Goal: Transaction & Acquisition: Book appointment/travel/reservation

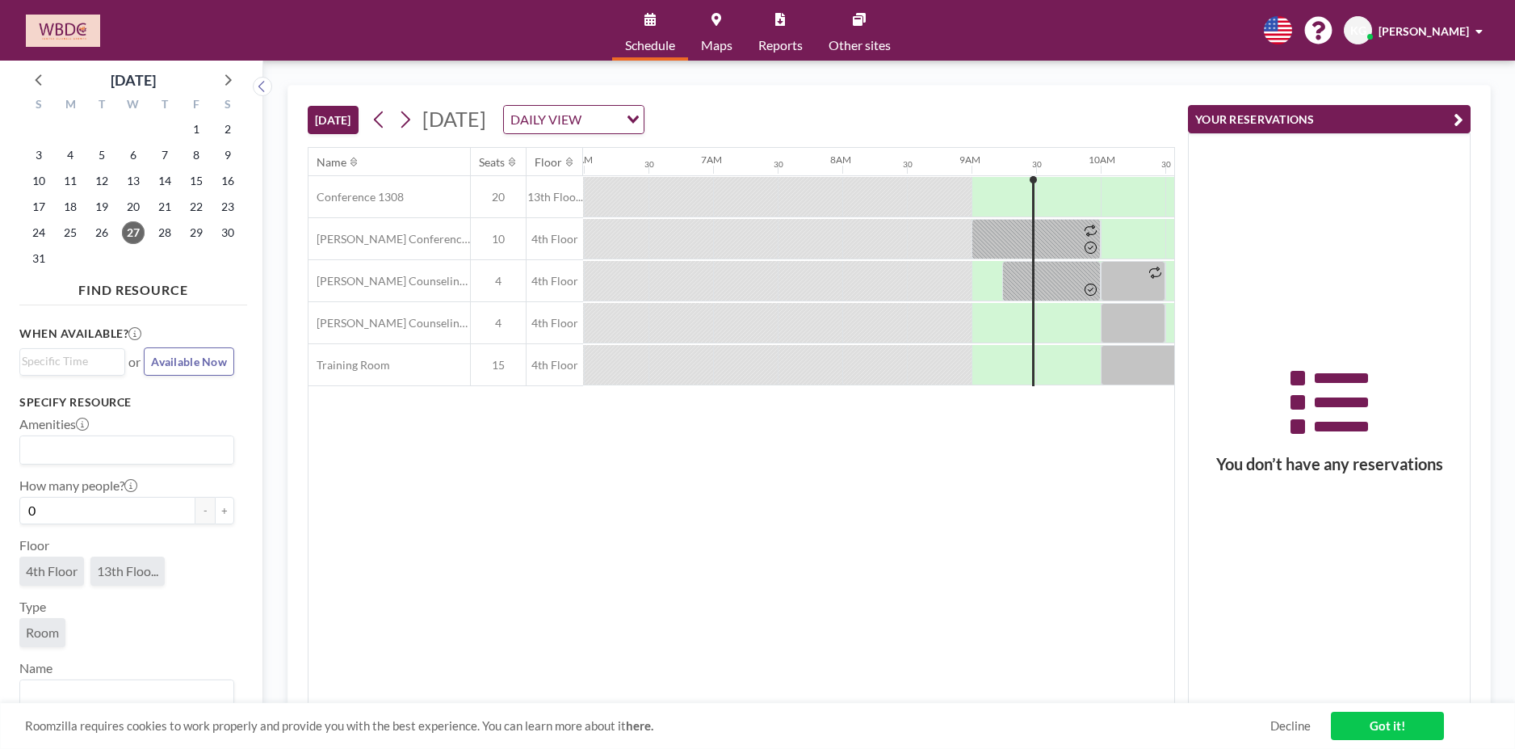
scroll to position [0, 1098]
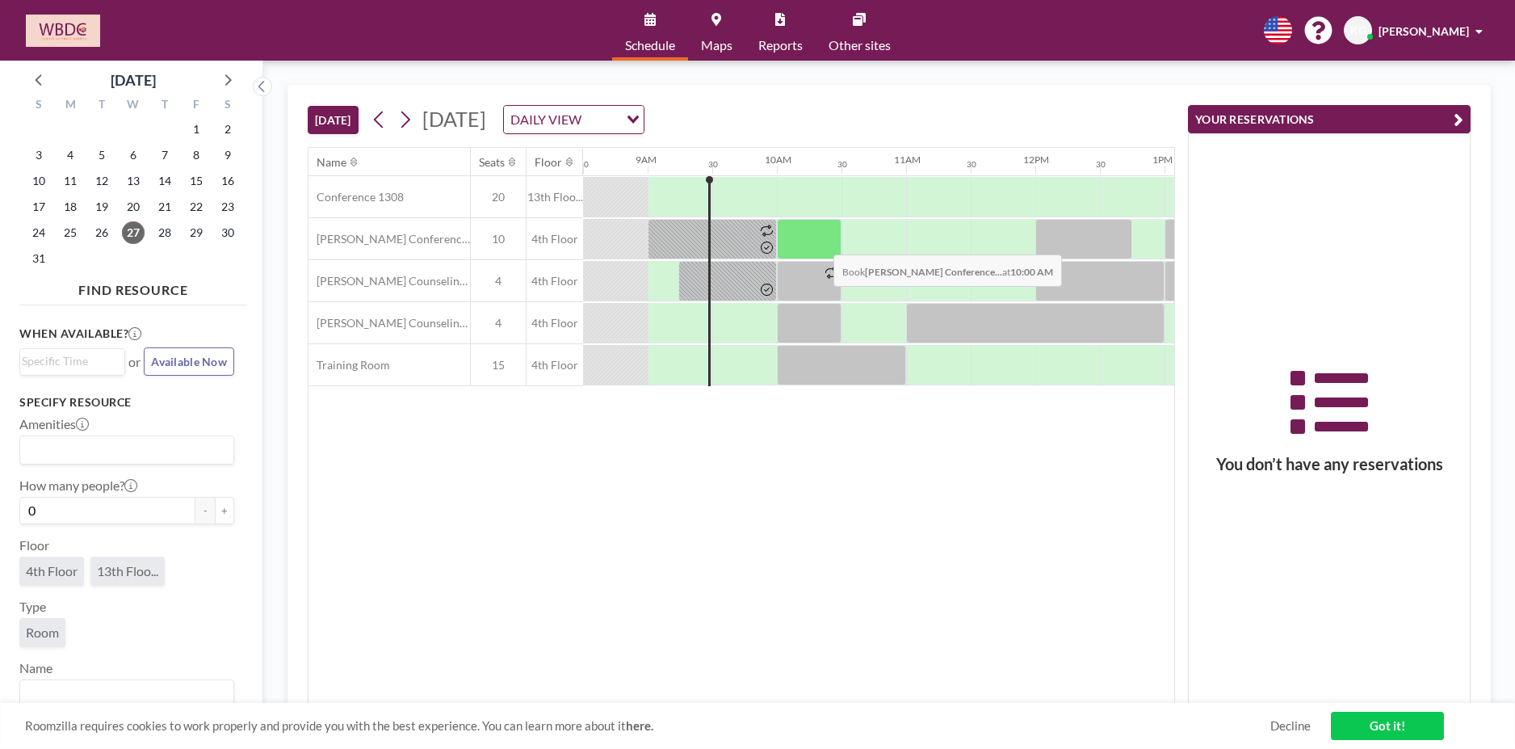
click at [820, 242] on div at bounding box center [809, 239] width 65 height 40
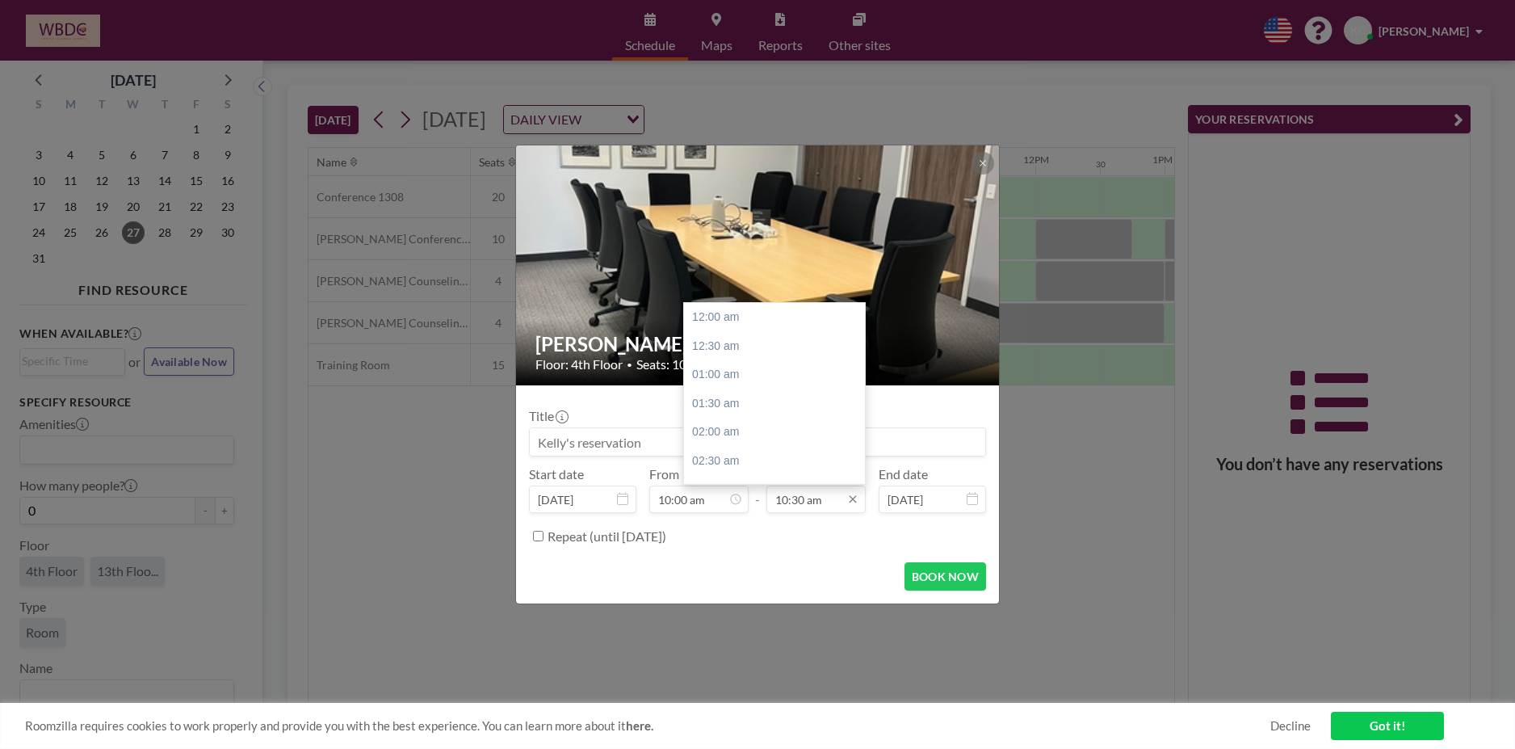
scroll to position [603, 0]
click at [837, 507] on input "10:30 am" at bounding box center [815, 498] width 99 height 27
click at [770, 346] on div "11:00 am" at bounding box center [778, 346] width 189 height 29
type input "11:00 am"
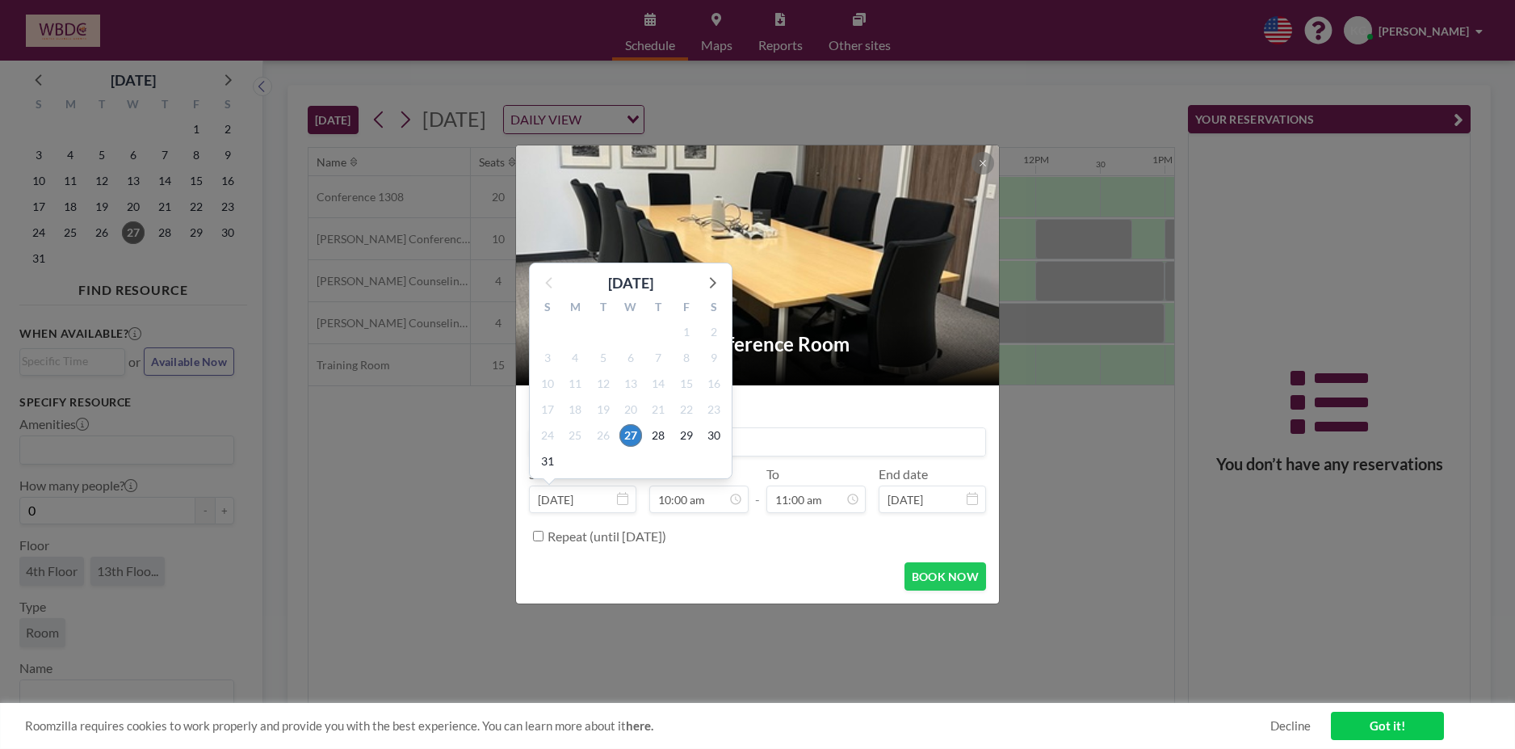
scroll to position [29, 0]
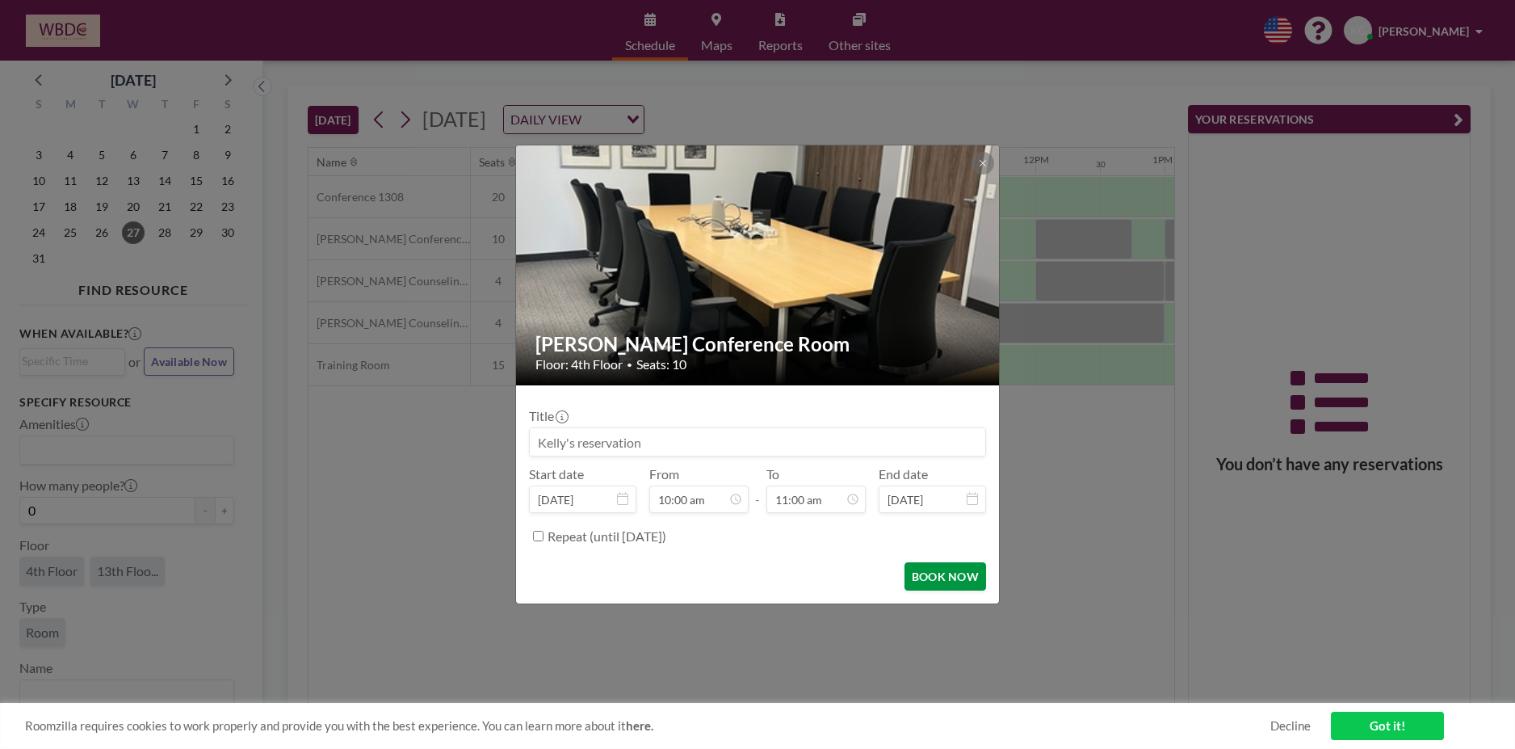
click at [972, 572] on button "BOOK NOW" at bounding box center [945, 576] width 82 height 28
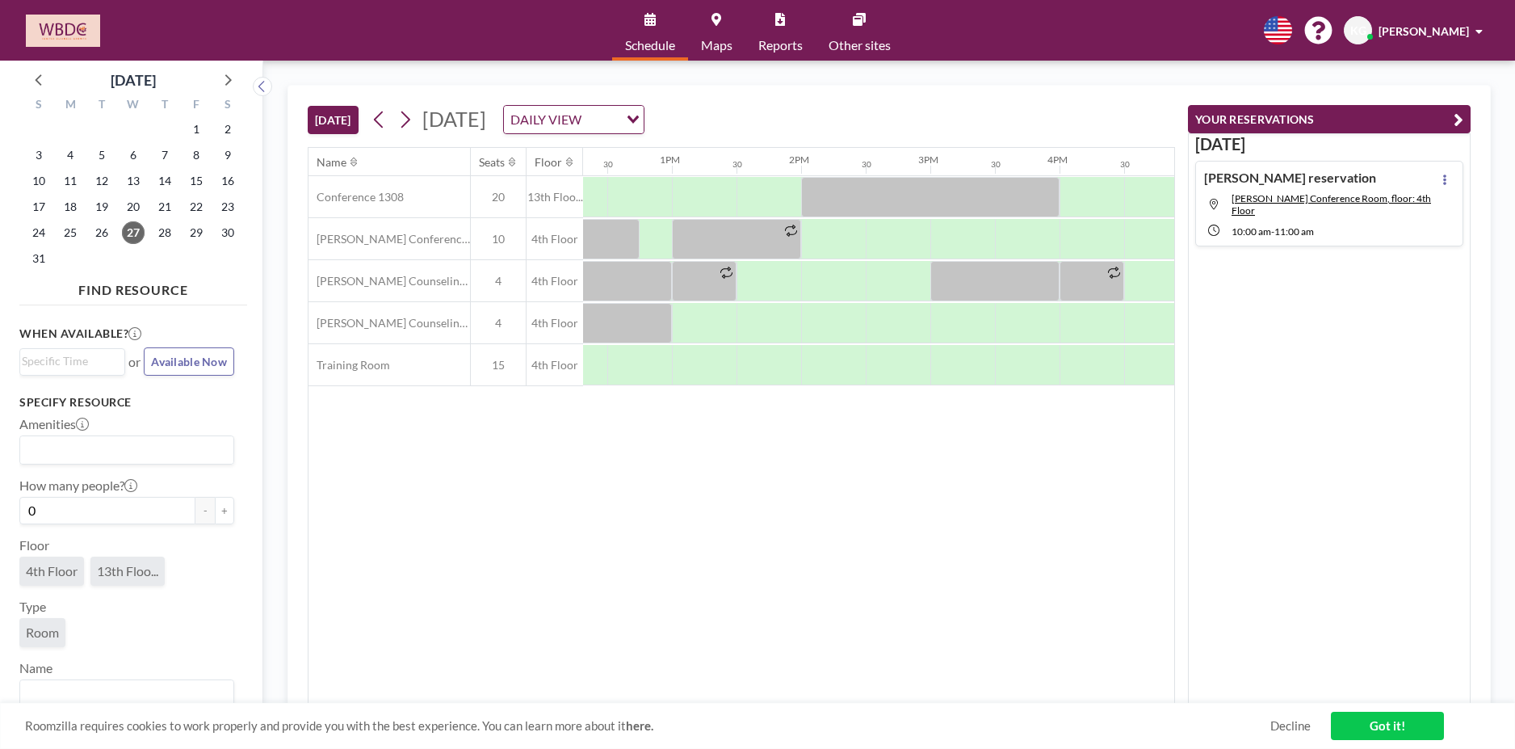
scroll to position [0, 1595]
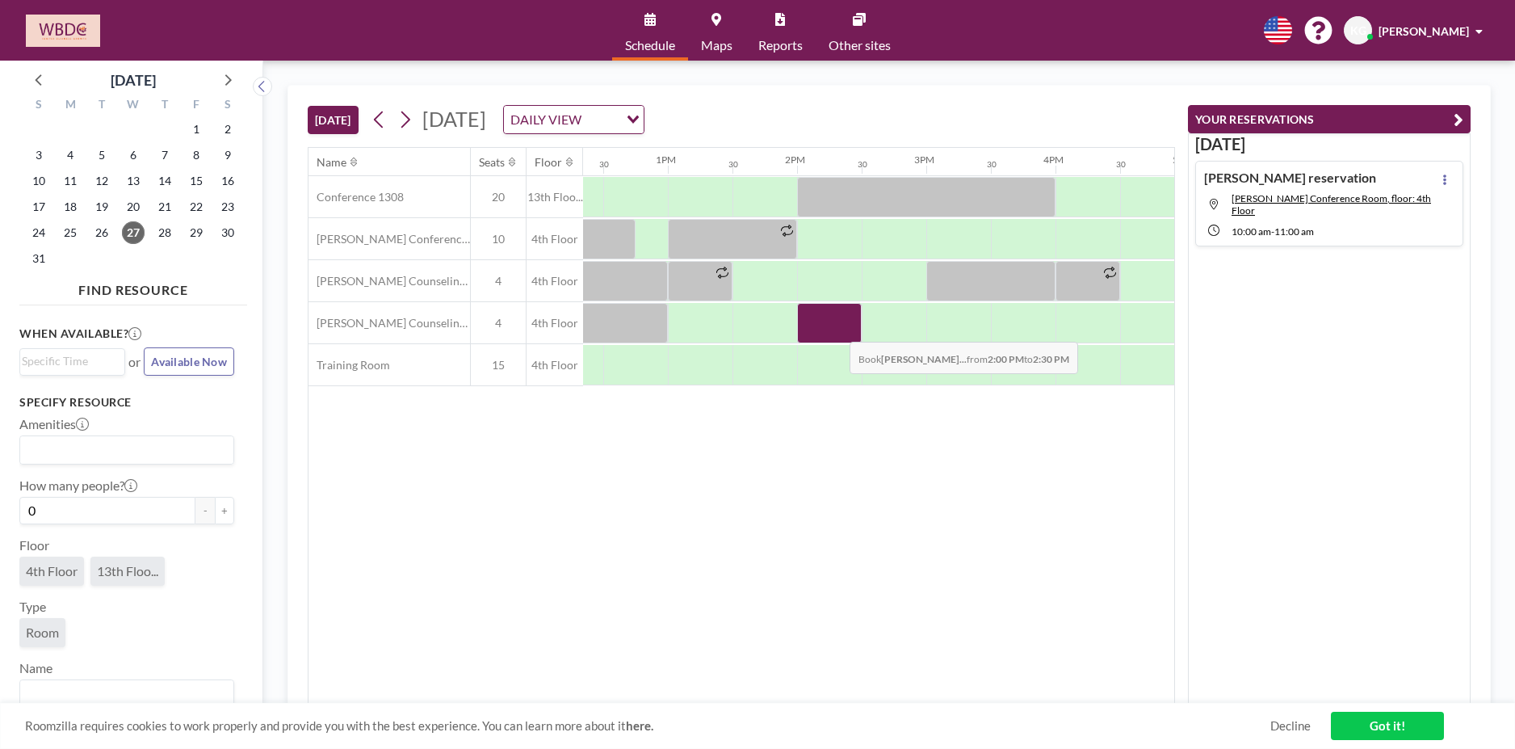
click at [837, 329] on div at bounding box center [829, 323] width 65 height 40
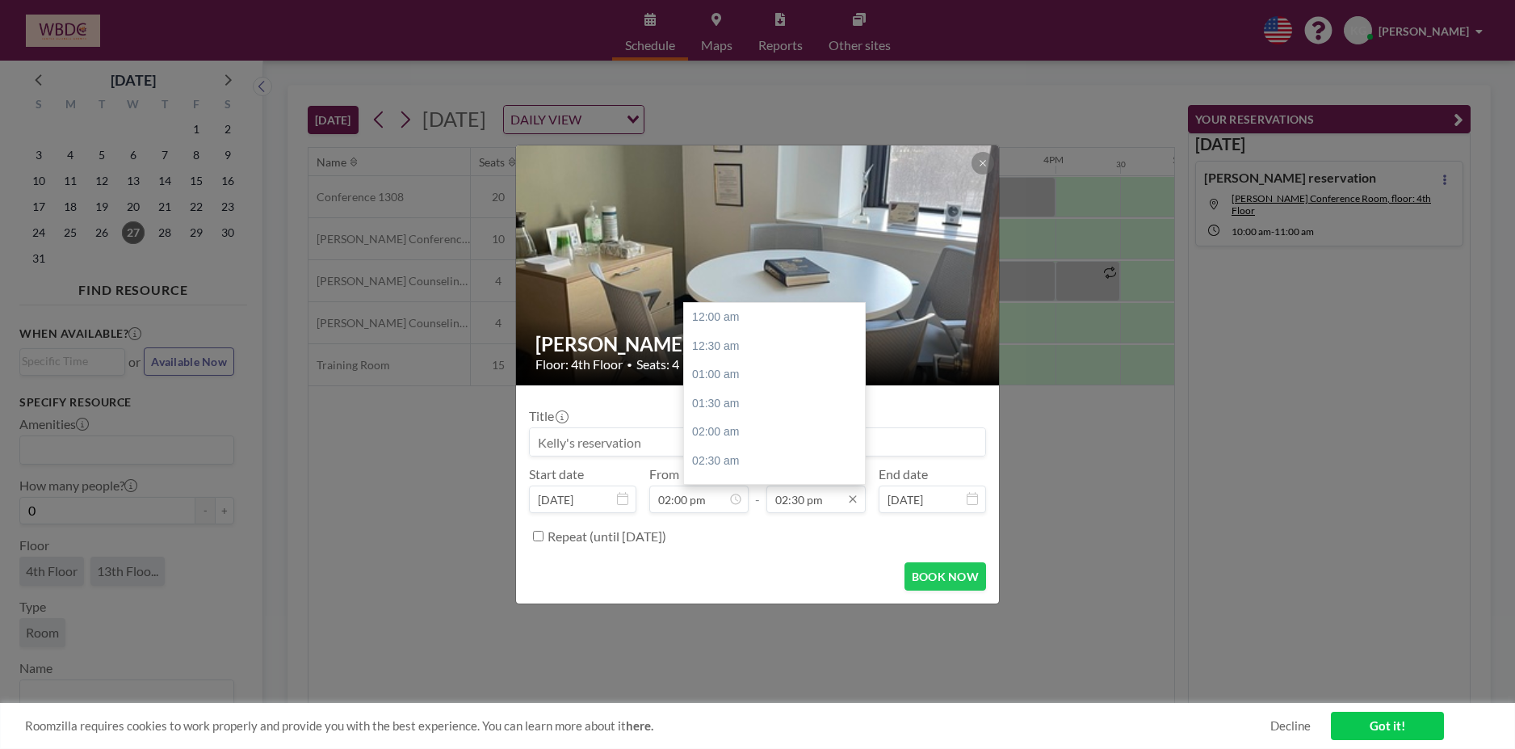
scroll to position [833, 0]
click at [830, 502] on input "02:30 pm" at bounding box center [815, 498] width 99 height 27
click at [743, 464] on div "05:00 pm" at bounding box center [778, 461] width 189 height 29
type input "05:00 pm"
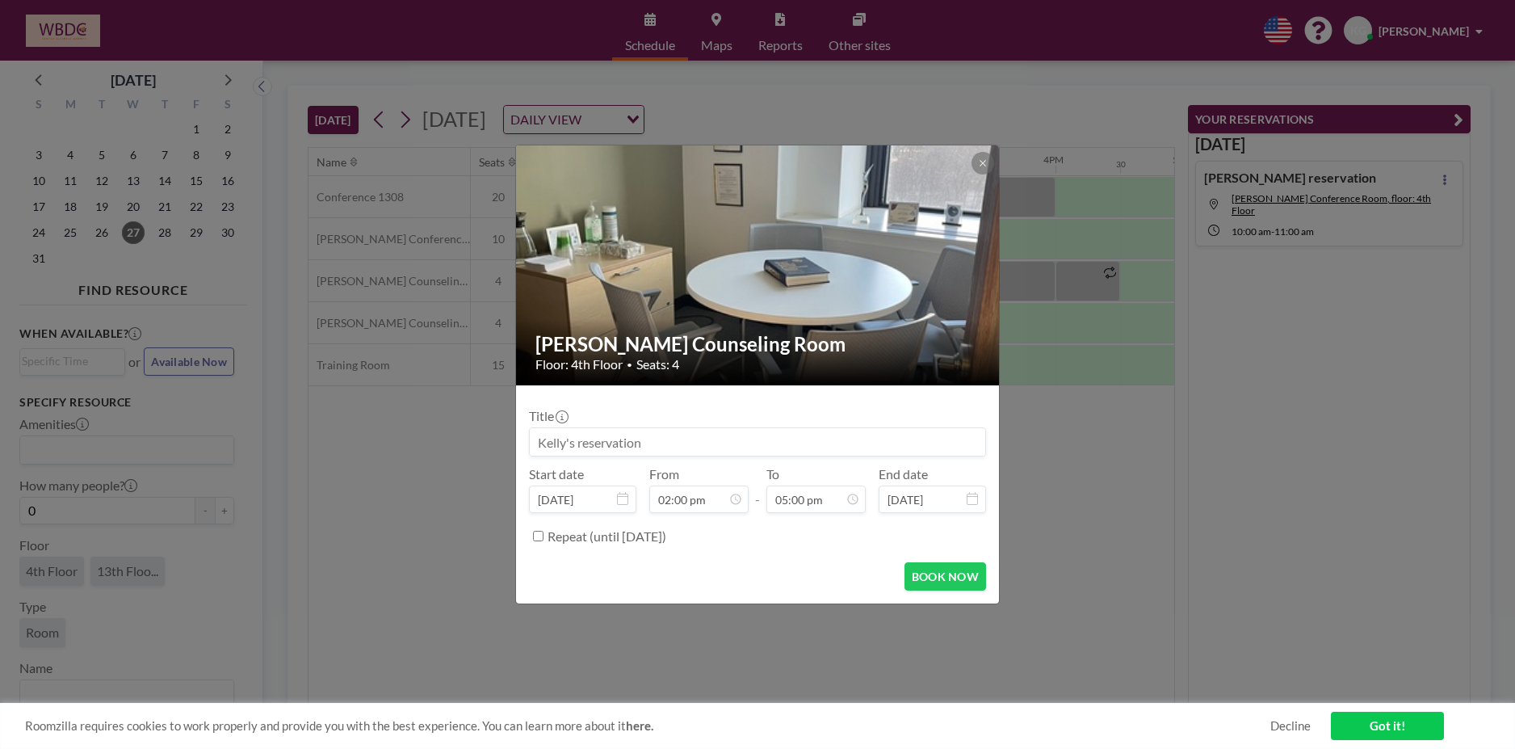
scroll to position [258, 0]
click at [964, 577] on button "BOOK NOW" at bounding box center [945, 576] width 82 height 28
